Goal: Information Seeking & Learning: Learn about a topic

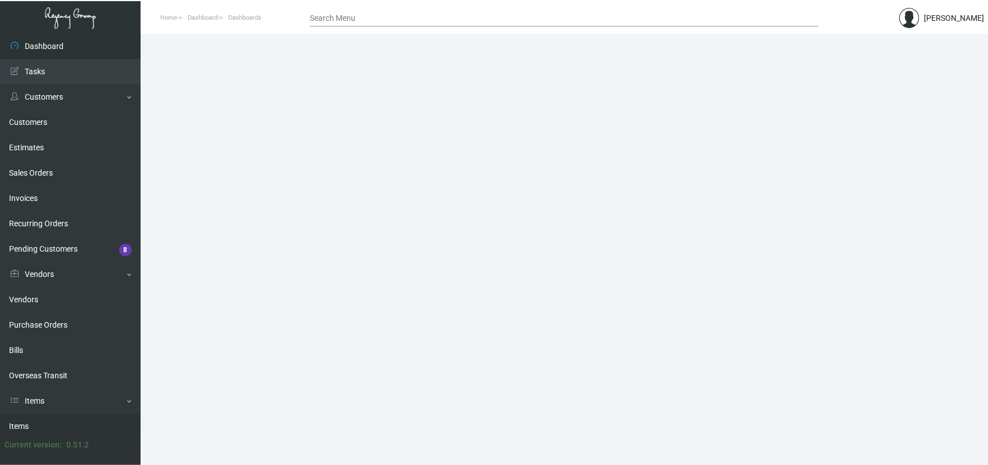
click at [60, 421] on link "Items" at bounding box center [70, 425] width 141 height 25
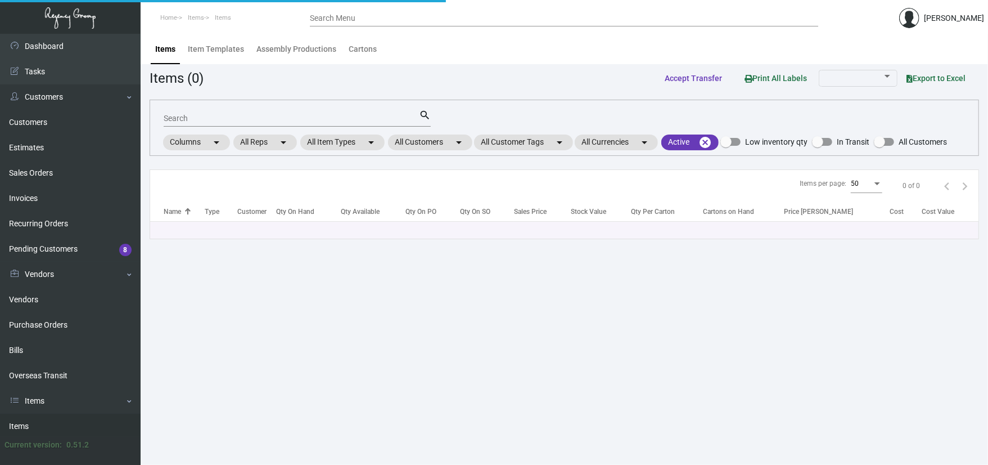
click at [201, 123] on div "Search" at bounding box center [291, 117] width 255 height 17
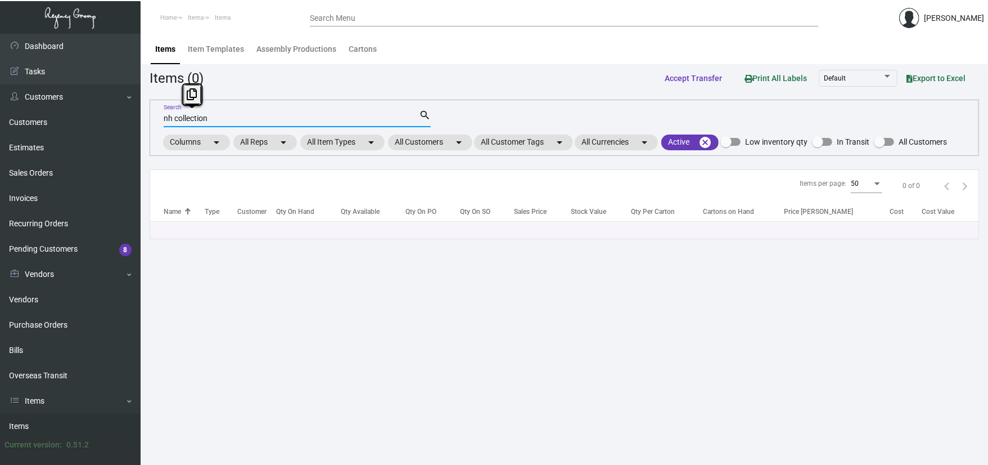
drag, startPoint x: 240, startPoint y: 120, endPoint x: 174, endPoint y: 120, distance: 65.2
click at [174, 120] on input "nh collection" at bounding box center [291, 118] width 255 height 9
type input "nh"
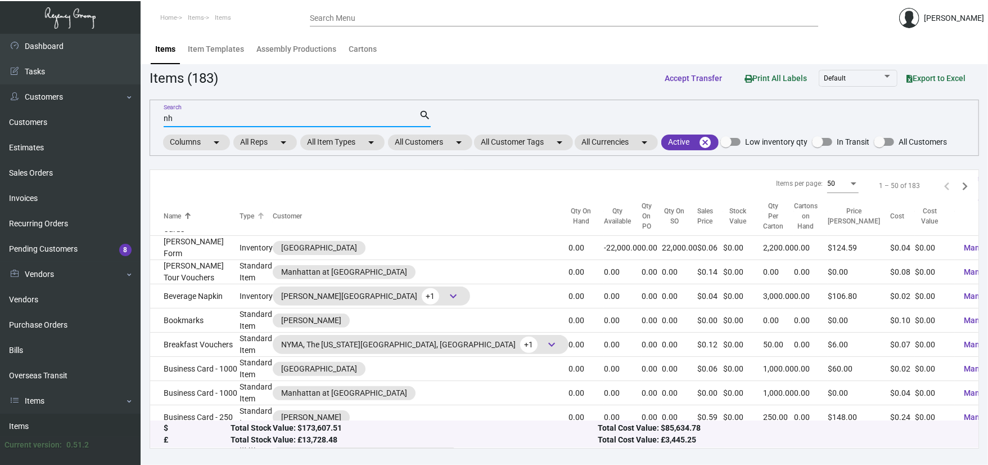
scroll to position [300, 0]
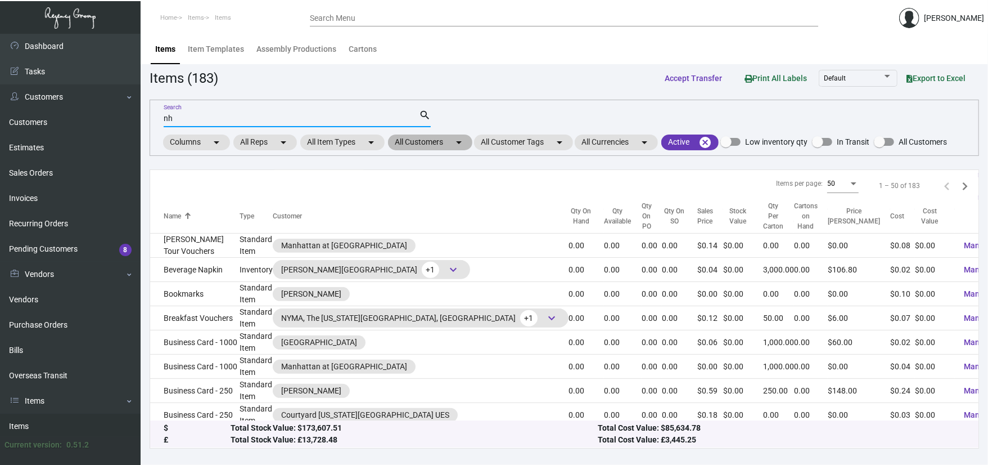
click at [429, 149] on mat-chip "All Customers arrow_drop_down" at bounding box center [430, 142] width 84 height 16
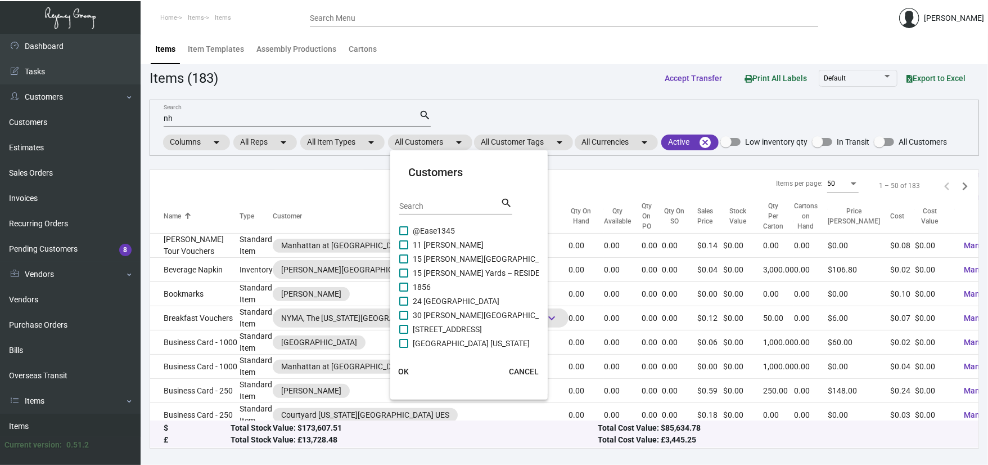
click at [434, 197] on div "Search" at bounding box center [449, 205] width 101 height 17
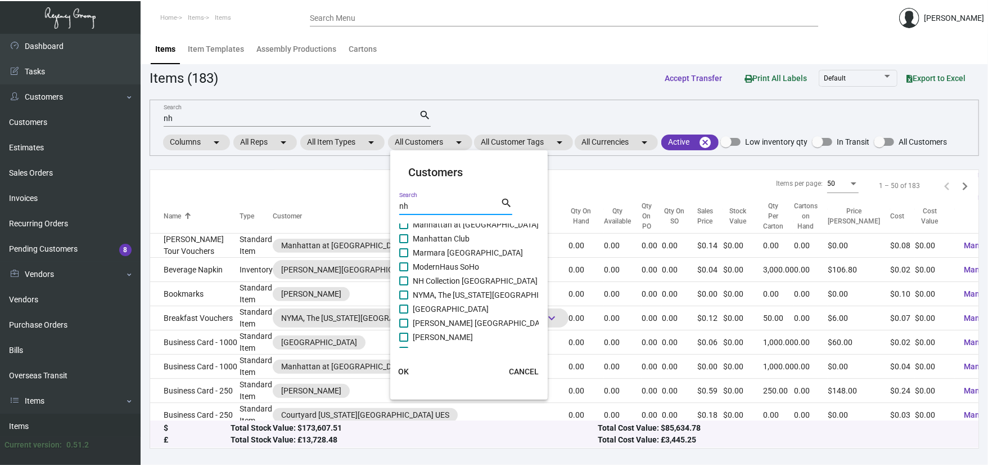
scroll to position [115, 0]
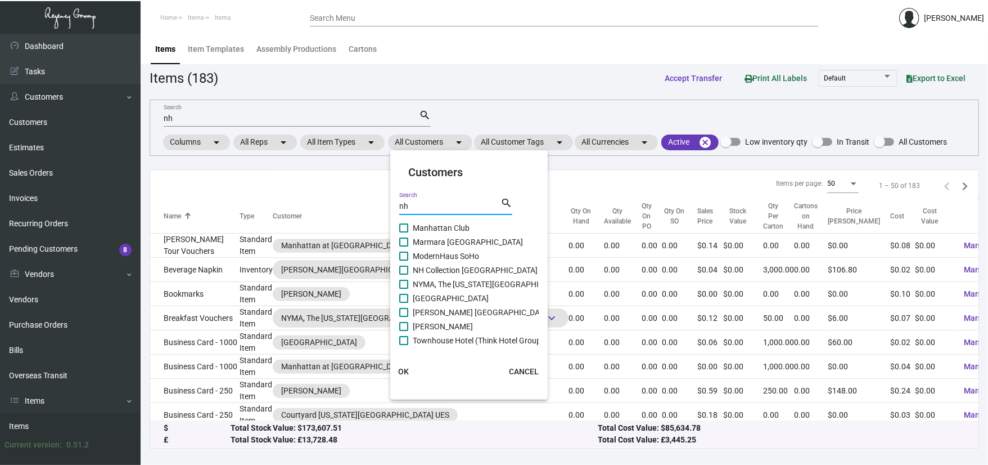
type input "nh"
click at [443, 262] on span "ModernHaus SoHo" at bounding box center [446, 255] width 66 height 13
click at [404, 261] on input "ModernHaus SoHo" at bounding box center [403, 260] width 1 height 1
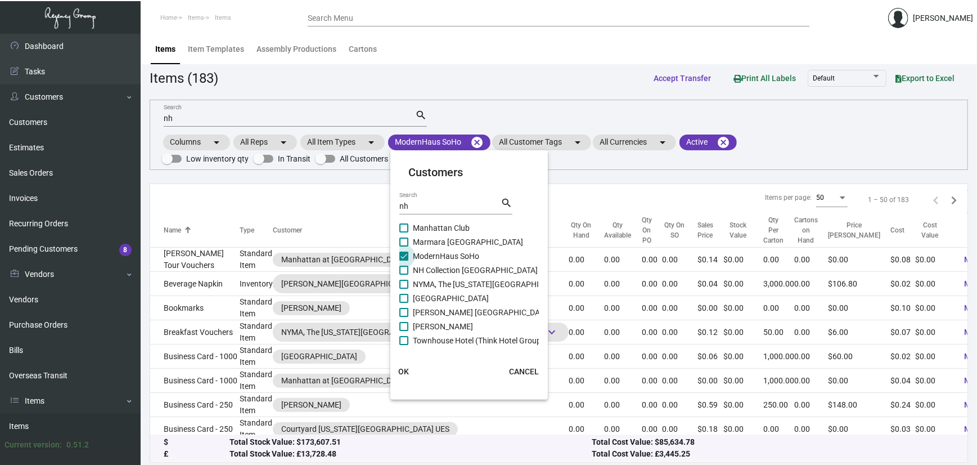
click at [428, 258] on span "ModernHaus SoHo" at bounding box center [446, 255] width 66 height 13
click at [404, 260] on input "ModernHaus SoHo" at bounding box center [403, 260] width 1 height 1
checkbox input "false"
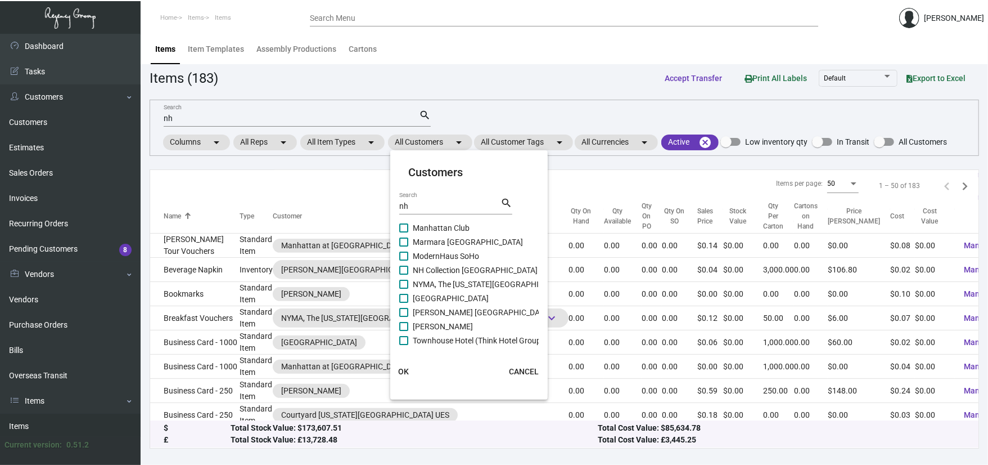
click at [428, 271] on span "NH Collection [GEOGRAPHIC_DATA]" at bounding box center [475, 269] width 125 height 13
click at [404, 274] on input "NH Collection [GEOGRAPHIC_DATA]" at bounding box center [403, 274] width 1 height 1
checkbox input "true"
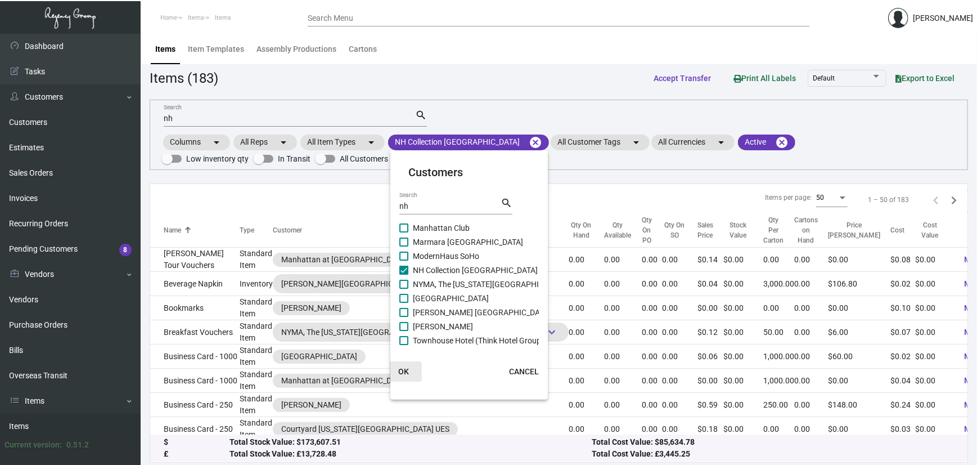
click at [399, 372] on span "OK" at bounding box center [404, 371] width 11 height 9
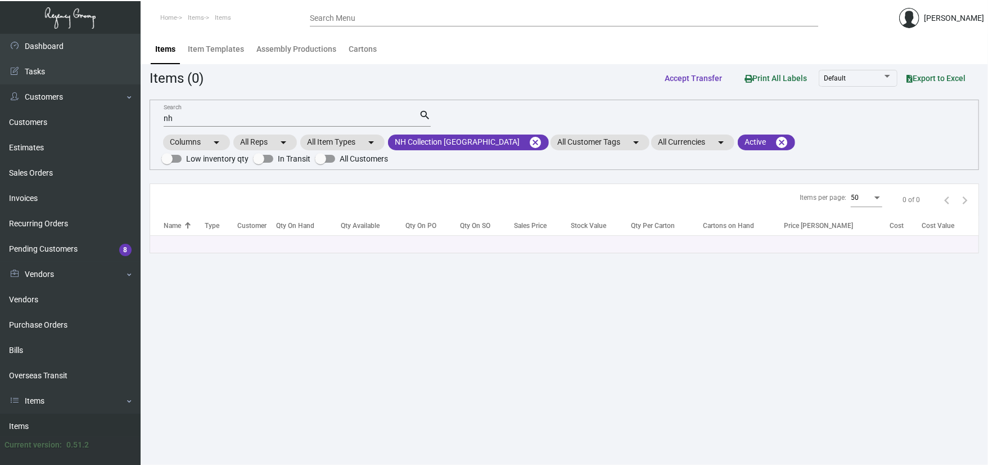
drag, startPoint x: 250, startPoint y: 123, endPoint x: 190, endPoint y: 116, distance: 61.1
click at [191, 118] on div "nh Search" at bounding box center [291, 117] width 255 height 17
drag, startPoint x: 190, startPoint y: 116, endPoint x: 113, endPoint y: 111, distance: 76.6
click at [115, 111] on div "Dashboard Dashboard Tasks Customers Customers Estimates Sales Orders Invoices R…" at bounding box center [494, 249] width 988 height 431
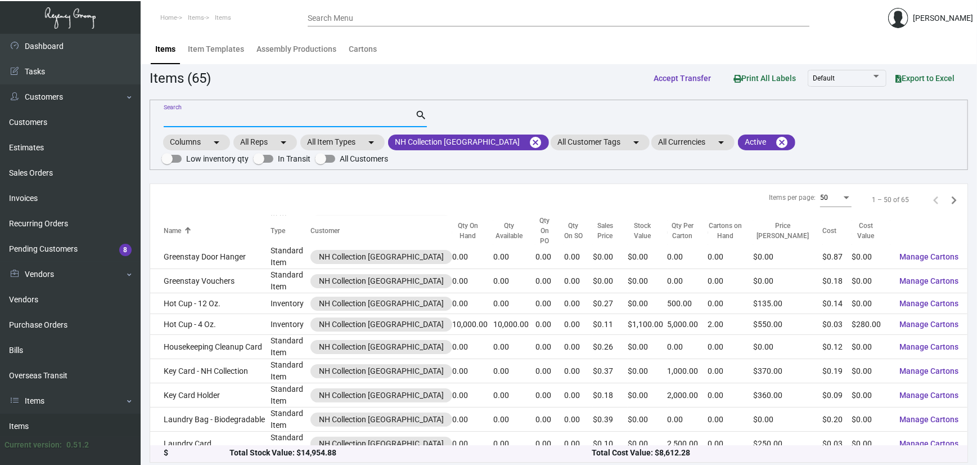
scroll to position [750, 0]
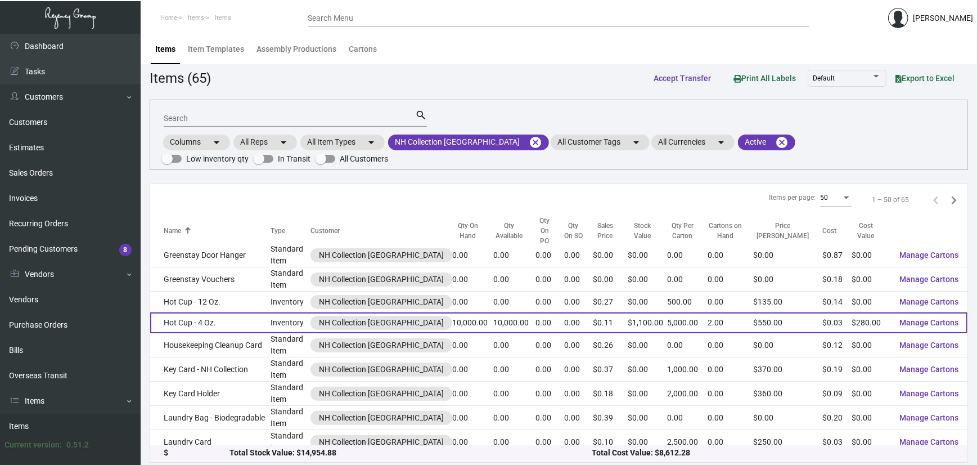
click at [222, 321] on td "Hot Cup - 4 Oz." at bounding box center [210, 322] width 120 height 21
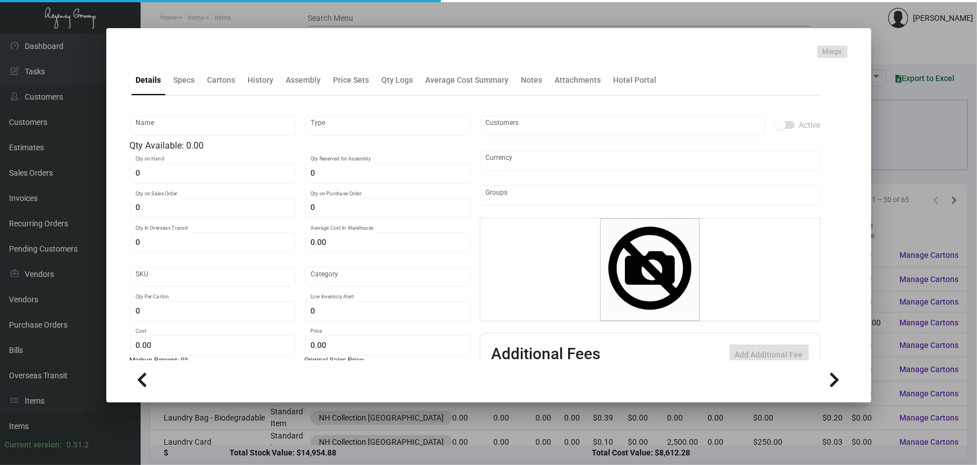
type input "Hot Cup - 4 Oz."
type input "Inventory"
type input "10,000"
type input "$ 0.0622"
type input "Overseas"
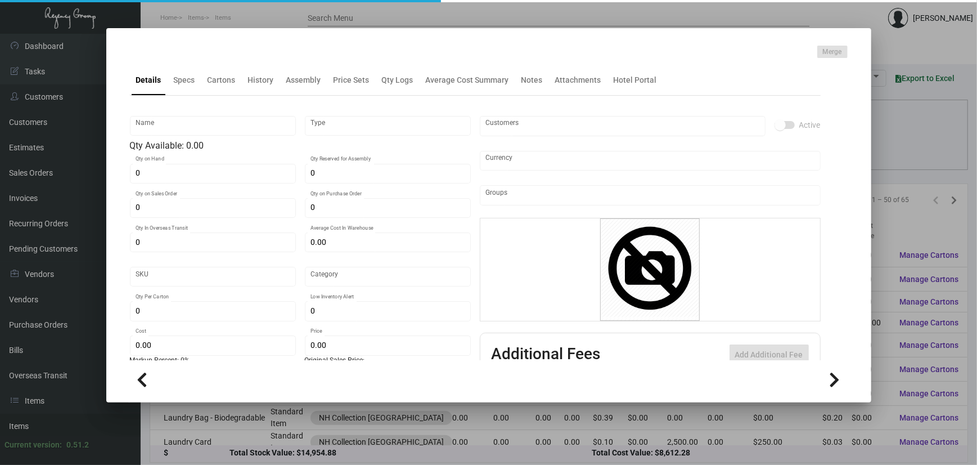
type input "5,000"
type input "$ 0.028"
type input "$ 0.11"
checkbox input "true"
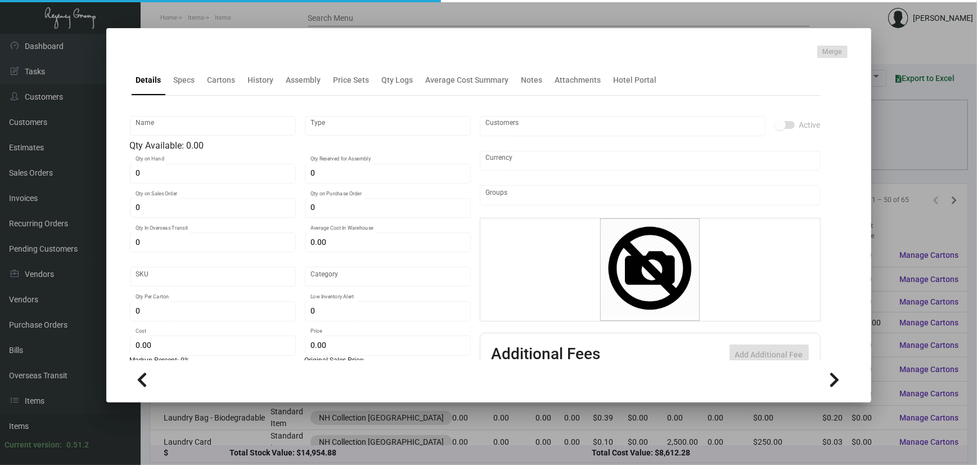
type input "United States Dollar $"
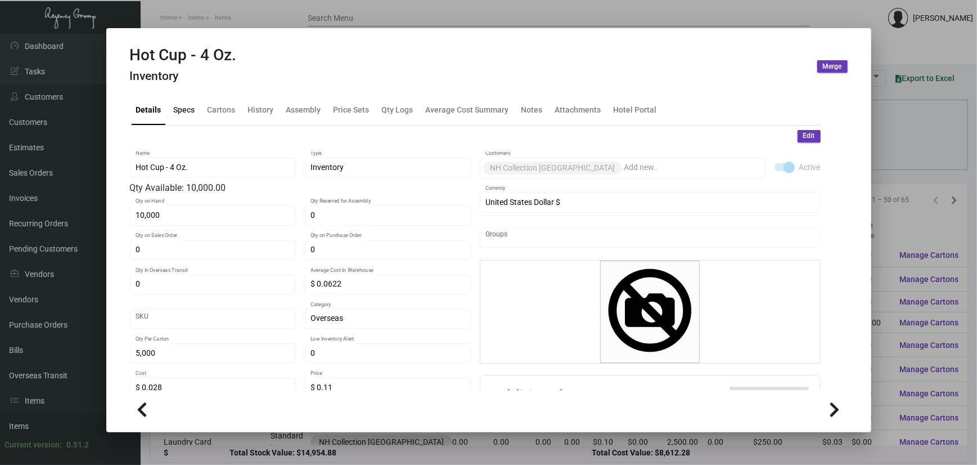
click at [197, 103] on div "Specs" at bounding box center [184, 109] width 30 height 27
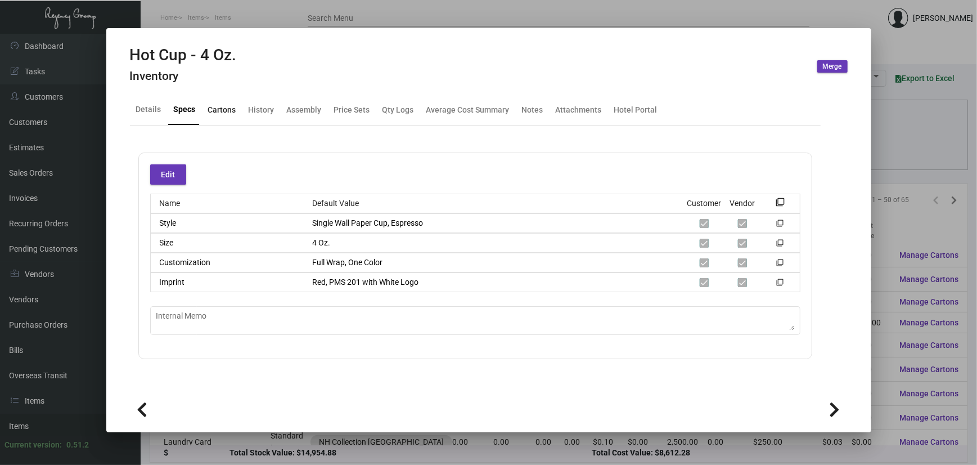
click at [230, 115] on div "Cartons" at bounding box center [222, 109] width 37 height 27
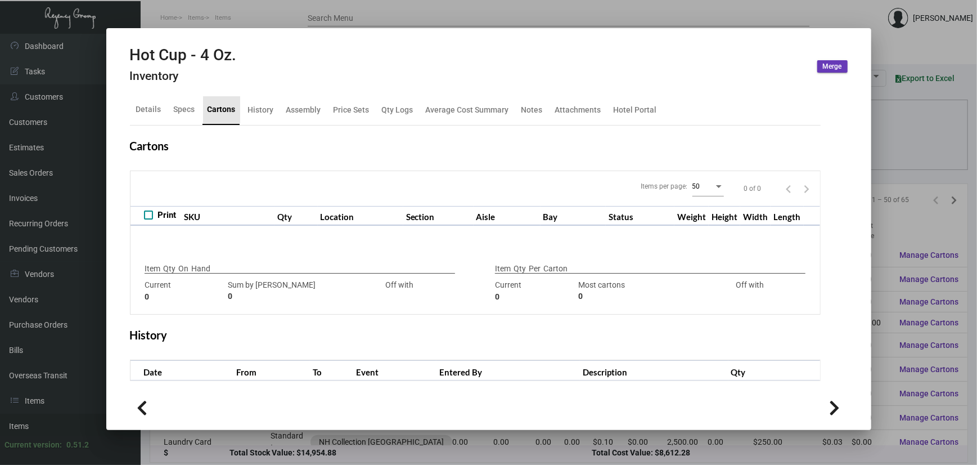
type input "10,000"
type input "10000"
type input "0"
type input "5,000"
type input "5000"
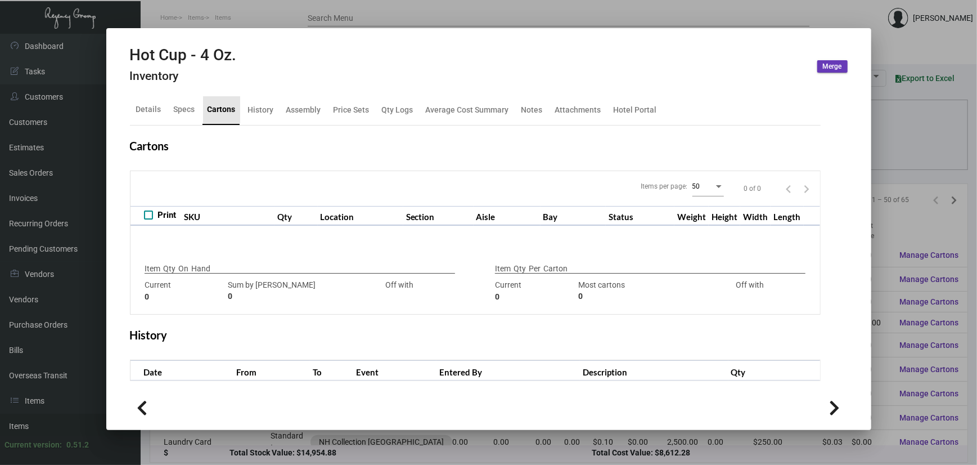
type input "0"
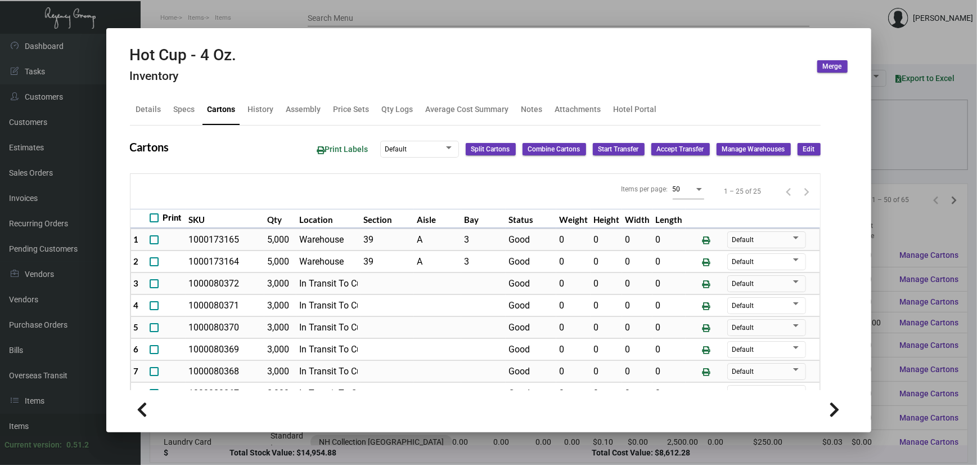
drag, startPoint x: 936, startPoint y: 158, endPoint x: 913, endPoint y: 192, distance: 40.9
click at [934, 167] on div at bounding box center [488, 232] width 977 height 465
